Goal: Check status: Check status

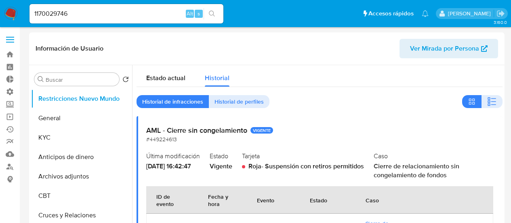
select select "10"
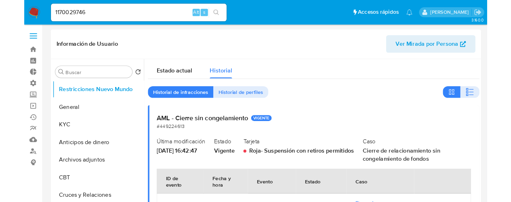
scroll to position [481, 0]
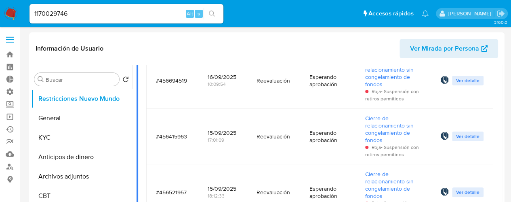
click at [96, 14] on input "1170029746" at bounding box center [127, 13] width 194 height 11
click at [95, 13] on input "1170029746" at bounding box center [127, 13] width 194 height 11
paste input "632556163"
click at [96, 14] on input "1170029746632556163" at bounding box center [127, 13] width 194 height 11
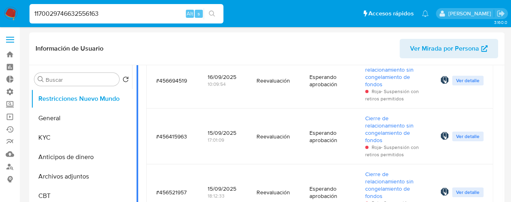
paste input
type input "632556163"
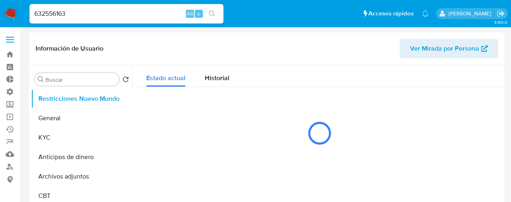
select select "10"
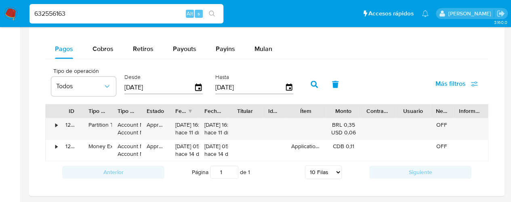
scroll to position [566, 0]
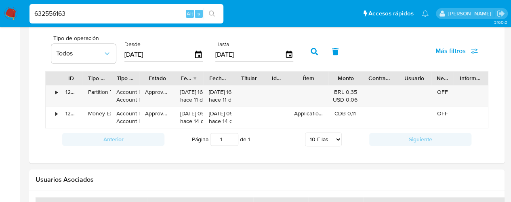
drag, startPoint x: 171, startPoint y: 76, endPoint x: 182, endPoint y: 77, distance: 10.5
click at [182, 77] on div at bounding box center [175, 78] width 15 height 14
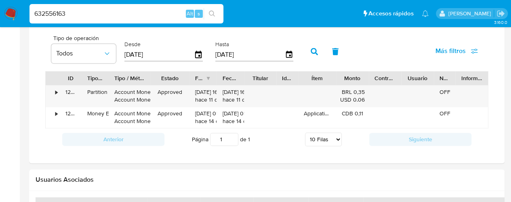
drag, startPoint x: 143, startPoint y: 78, endPoint x: 158, endPoint y: 77, distance: 15.0
click at [158, 77] on div at bounding box center [150, 78] width 15 height 14
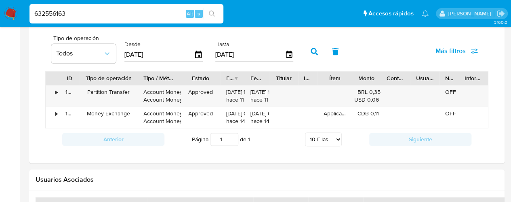
drag, startPoint x: 110, startPoint y: 79, endPoint x: 140, endPoint y: 80, distance: 29.6
click at [140, 80] on div at bounding box center [138, 78] width 15 height 14
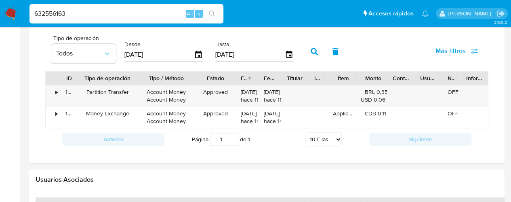
drag, startPoint x: 177, startPoint y: 76, endPoint x: 191, endPoint y: 75, distance: 14.2
click at [191, 75] on div at bounding box center [195, 78] width 15 height 14
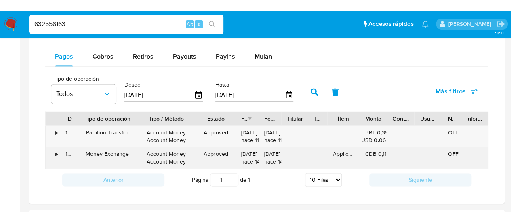
scroll to position [526, 0]
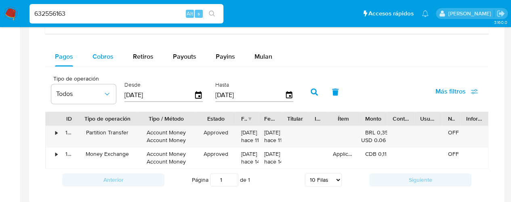
click at [98, 61] on div "Cobros" at bounding box center [103, 56] width 21 height 19
select select "10"
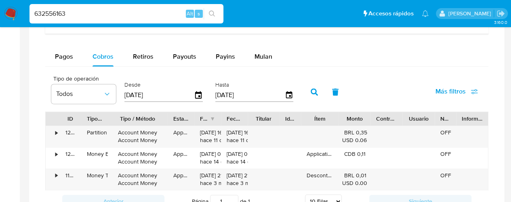
drag, startPoint x: 140, startPoint y: 118, endPoint x: 171, endPoint y: 117, distance: 30.7
click at [171, 117] on div at bounding box center [168, 119] width 15 height 14
drag, startPoint x: 119, startPoint y: 131, endPoint x: 158, endPoint y: 132, distance: 39.7
click at [158, 132] on div "Account Money Account Money" at bounding box center [138, 136] width 49 height 15
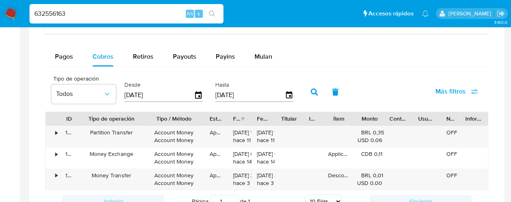
drag, startPoint x: 110, startPoint y: 114, endPoint x: 149, endPoint y: 113, distance: 38.8
click at [149, 113] on div at bounding box center [144, 119] width 15 height 14
drag, startPoint x: 90, startPoint y: 131, endPoint x: 131, endPoint y: 132, distance: 41.7
click at [131, 132] on div "Partition Transfer" at bounding box center [111, 133] width 54 height 8
drag, startPoint x: 155, startPoint y: 131, endPoint x: 202, endPoint y: 131, distance: 46.9
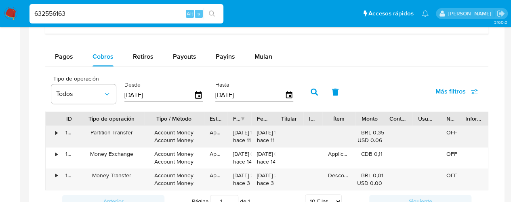
click at [202, 131] on div "Account Money Account Money" at bounding box center [174, 136] width 60 height 21
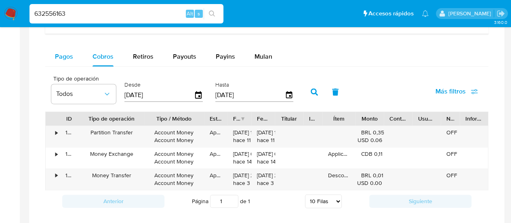
click at [70, 60] on div "Pagos" at bounding box center [64, 56] width 18 height 19
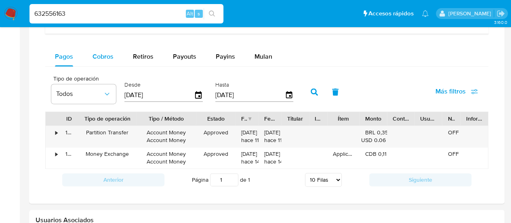
click at [111, 59] on span "Cobros" at bounding box center [103, 56] width 21 height 9
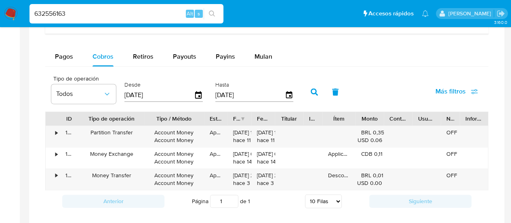
click at [67, 14] on input "632556163" at bounding box center [127, 13] width 194 height 11
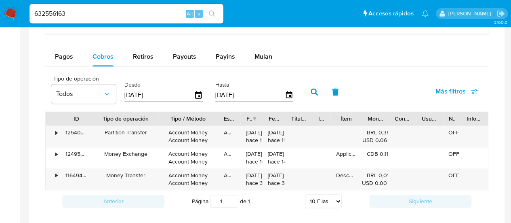
drag, startPoint x: 78, startPoint y: 122, endPoint x: 112, endPoint y: 117, distance: 34.8
click at [100, 117] on div at bounding box center [93, 119] width 15 height 14
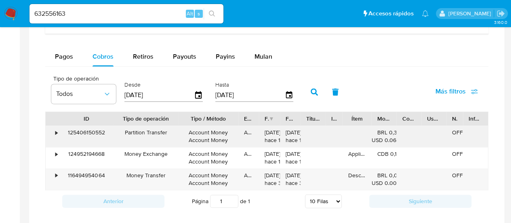
click at [87, 133] on div "125406150552" at bounding box center [86, 136] width 53 height 21
click at [86, 133] on div "125406150552" at bounding box center [86, 136] width 53 height 21
